Goal: Find specific page/section: Find specific page/section

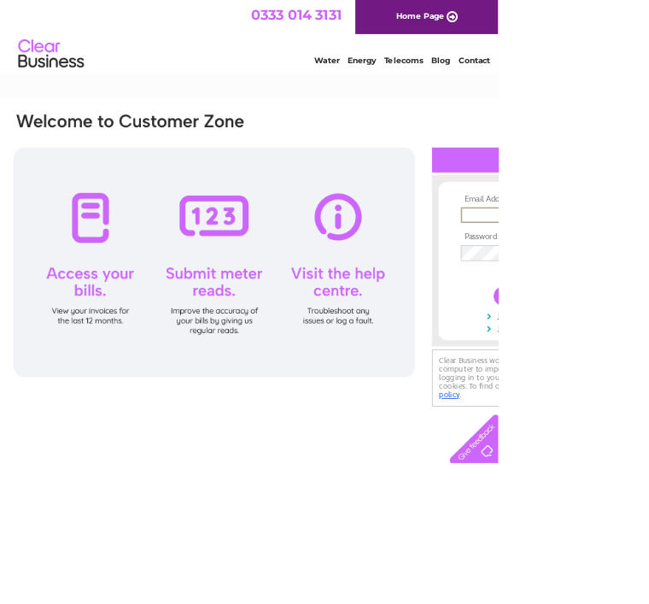
type input "teamrobson@hotmail.com"
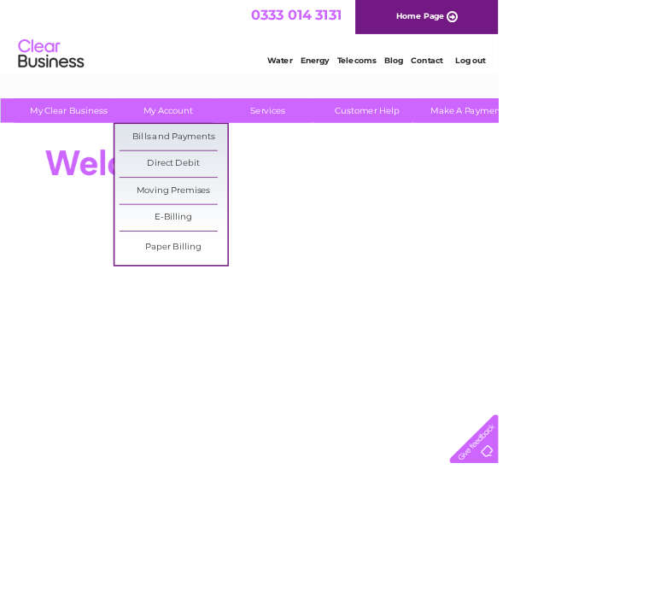
click at [267, 180] on link "Bills and Payments" at bounding box center [226, 179] width 141 height 34
click at [258, 172] on link "Bills and Payments" at bounding box center [226, 179] width 141 height 34
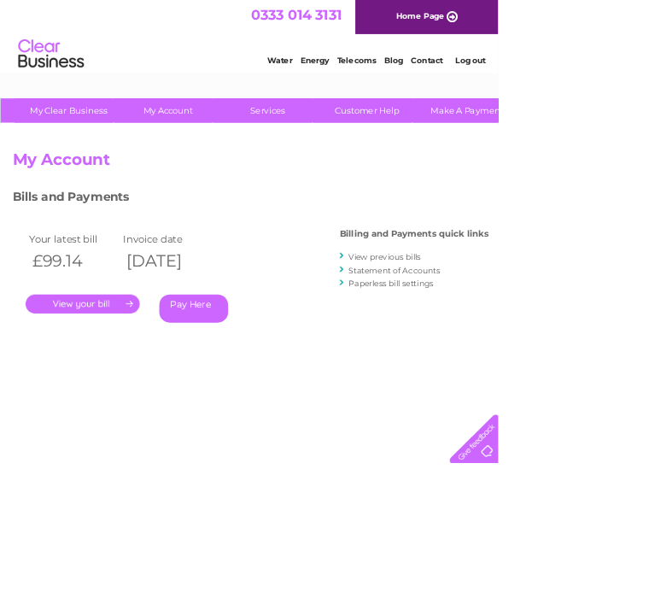
click at [490, 138] on link "Customer Help" at bounding box center [478, 144] width 141 height 32
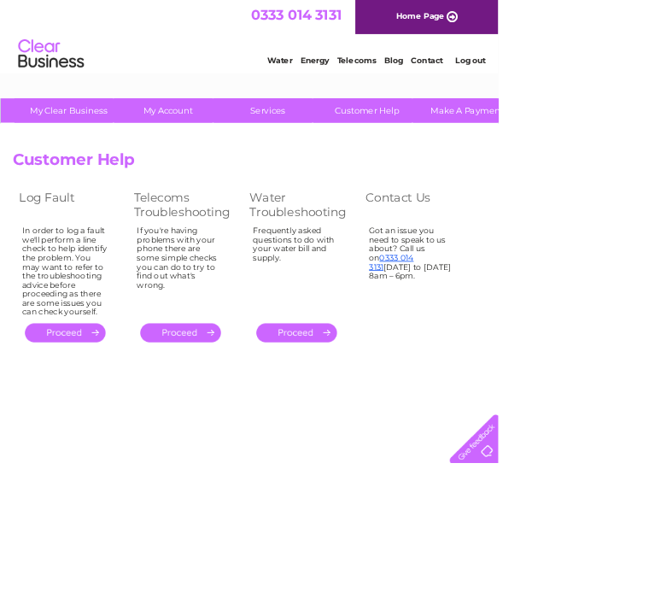
click at [649, 276] on div "Account number 1141604 Customer Help Log Fault Telecoms Troubleshooting Water T…" at bounding box center [423, 323] width 814 height 255
